Goal: Find specific page/section: Find specific page/section

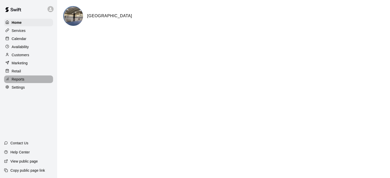
click at [19, 82] on p "Reports" at bounding box center [18, 79] width 13 height 5
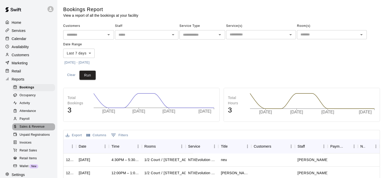
click at [34, 130] on span "Sales & Revenue" at bounding box center [32, 127] width 25 height 5
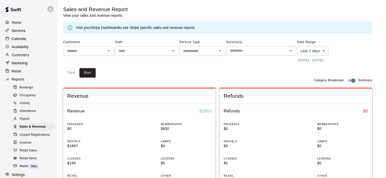
click at [105, 27] on link "Stripe Dashboard" at bounding box center [105, 28] width 28 height 4
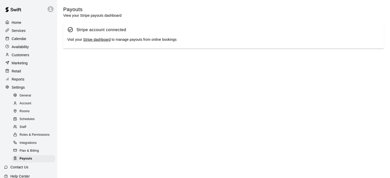
click at [104, 40] on link "Stripe dashboard" at bounding box center [96, 40] width 27 height 4
